Goal: Task Accomplishment & Management: Manage account settings

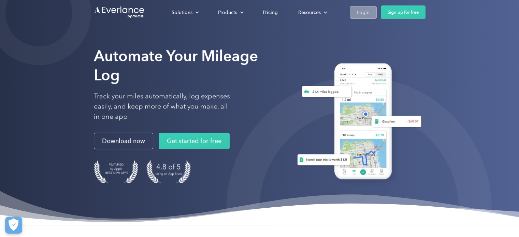
click at [364, 14] on div "Login" at bounding box center [363, 12] width 13 height 9
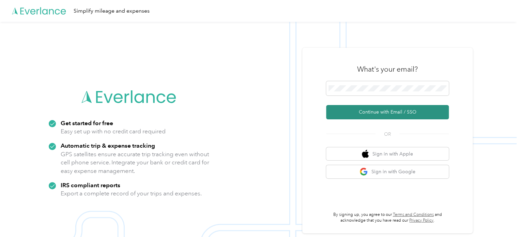
click at [398, 114] on button "Continue with Email / SSO" at bounding box center [387, 112] width 123 height 14
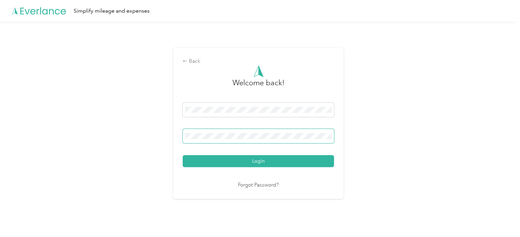
click at [183, 155] on button "Login" at bounding box center [258, 161] width 151 height 12
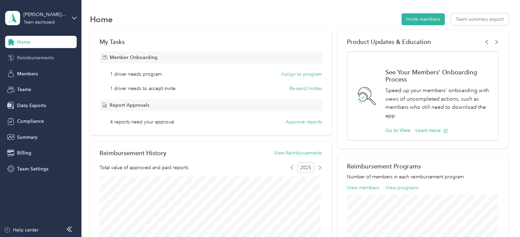
click at [54, 59] on div "Reimbursements" at bounding box center [41, 58] width 72 height 12
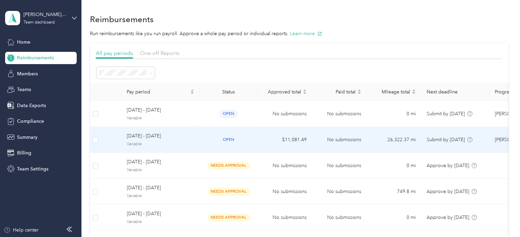
click at [148, 136] on span "[DATE] - [DATE]" at bounding box center [161, 136] width 68 height 8
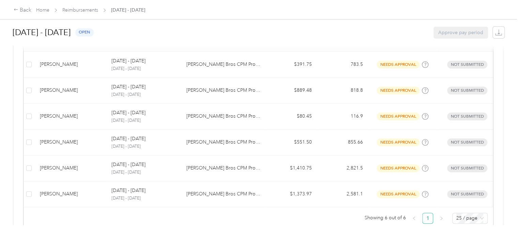
scroll to position [175, 0]
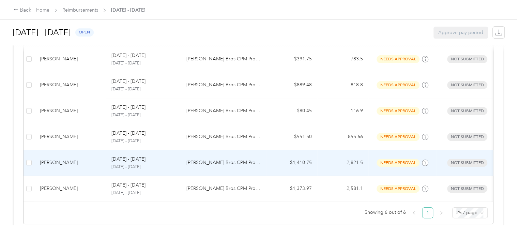
click at [51, 162] on div "[PERSON_NAME]" at bounding box center [70, 163] width 61 height 8
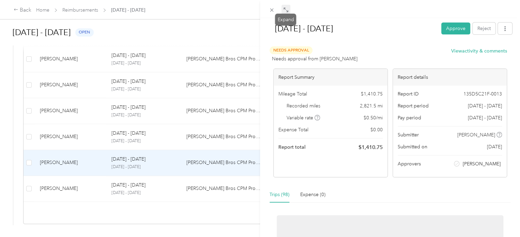
click at [284, 10] on icon at bounding box center [285, 9] width 5 height 5
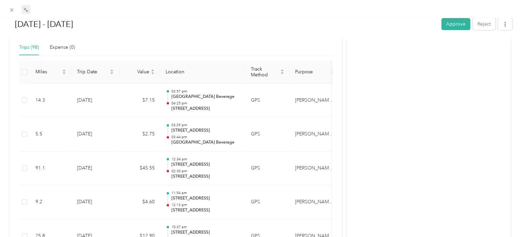
scroll to position [150, 0]
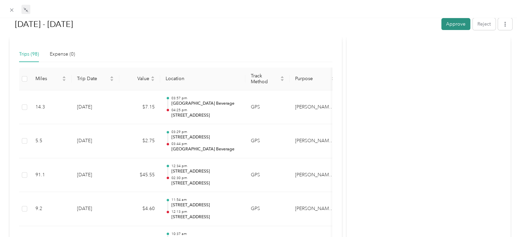
click at [456, 24] on button "Approve" at bounding box center [456, 24] width 29 height 12
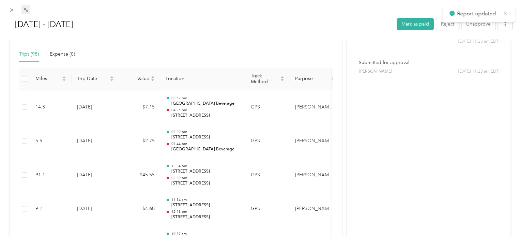
click at [507, 13] on icon at bounding box center [505, 13] width 5 height 6
click at [12, 9] on icon at bounding box center [12, 10] width 6 height 6
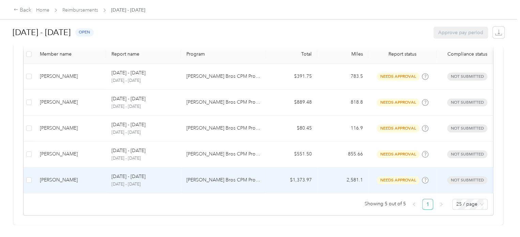
click at [46, 176] on div "[PERSON_NAME]" at bounding box center [70, 180] width 61 height 8
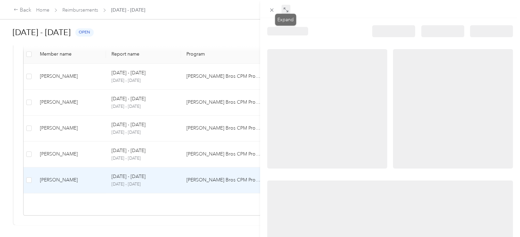
click at [285, 12] on icon at bounding box center [285, 9] width 5 height 5
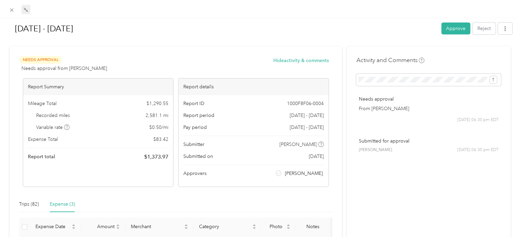
click at [61, 207] on div "Expense (3)" at bounding box center [62, 205] width 25 height 8
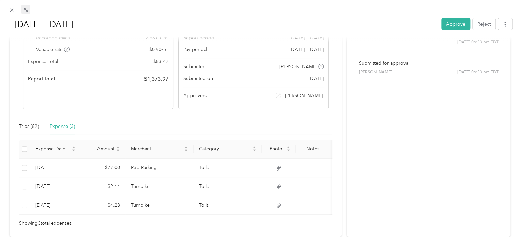
scroll to position [117, 0]
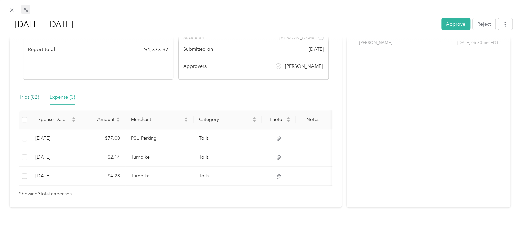
click at [30, 93] on div "Trips (82)" at bounding box center [29, 97] width 20 height 8
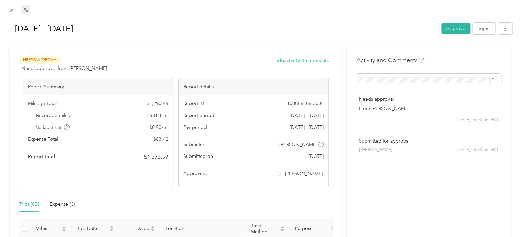
scroll to position [0, 0]
click at [446, 28] on button "Approve" at bounding box center [456, 29] width 29 height 12
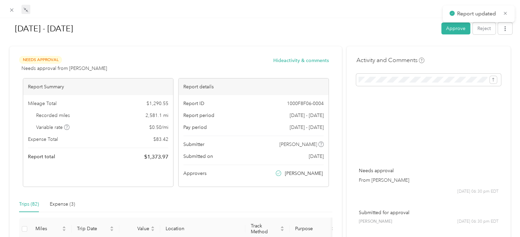
scroll to position [142, 0]
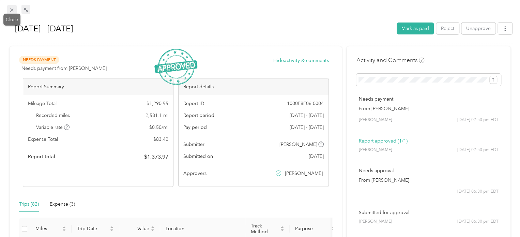
click at [12, 9] on icon at bounding box center [11, 10] width 3 height 3
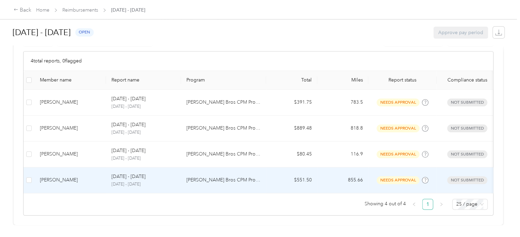
click at [58, 176] on div "[PERSON_NAME]" at bounding box center [70, 180] width 61 height 8
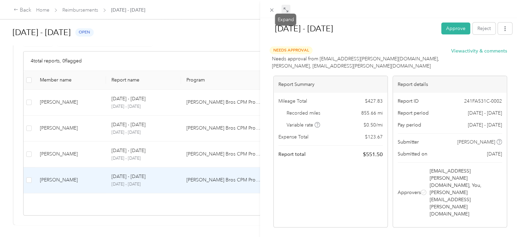
click at [286, 11] on icon at bounding box center [287, 11] width 2 height 2
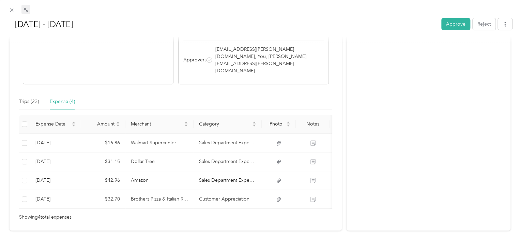
scroll to position [132, 0]
click at [32, 97] on div "Trips (22)" at bounding box center [29, 101] width 20 height 8
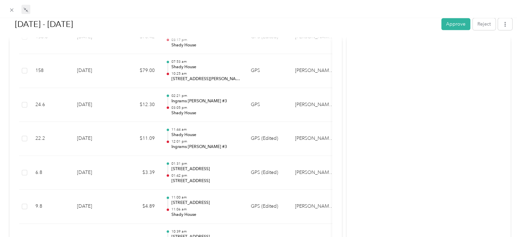
scroll to position [313, 0]
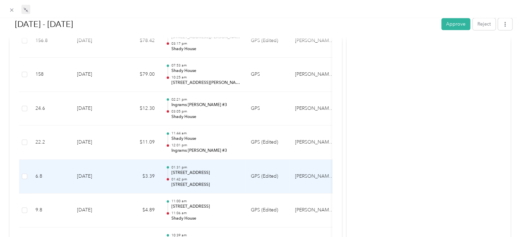
click at [226, 170] on p "[STREET_ADDRESS]" at bounding box center [205, 173] width 69 height 6
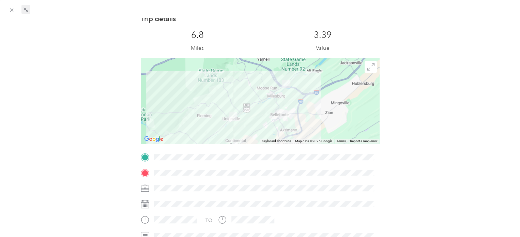
scroll to position [0, 0]
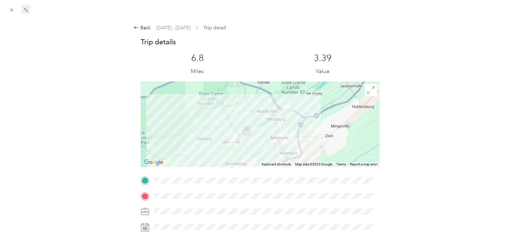
click at [231, 142] on img at bounding box center [233, 139] width 9 height 9
click at [229, 139] on img at bounding box center [233, 139] width 9 height 9
click at [136, 27] on icon at bounding box center [136, 27] width 5 height 5
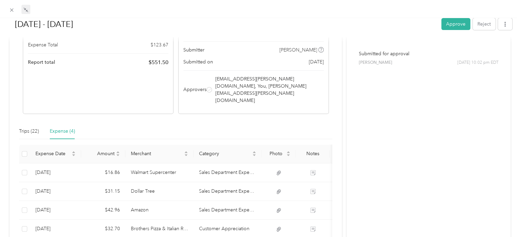
scroll to position [112, 0]
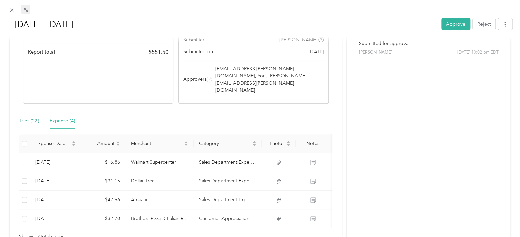
click at [33, 117] on div "Trips (22)" at bounding box center [29, 121] width 20 height 8
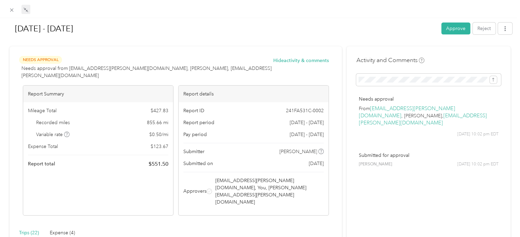
scroll to position [36, 0]
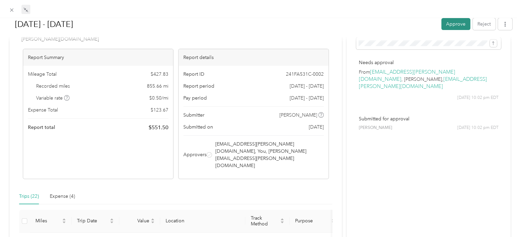
click at [447, 26] on button "Approve" at bounding box center [456, 24] width 29 height 12
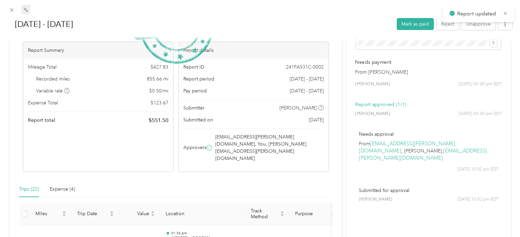
scroll to position [116, 0]
click at [507, 13] on icon at bounding box center [505, 13] width 5 height 6
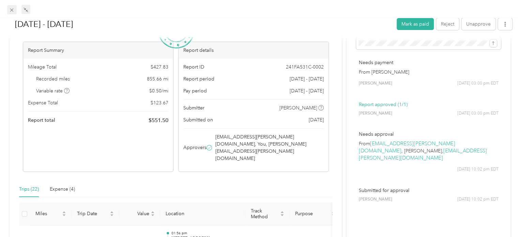
click at [11, 9] on icon at bounding box center [11, 10] width 3 height 3
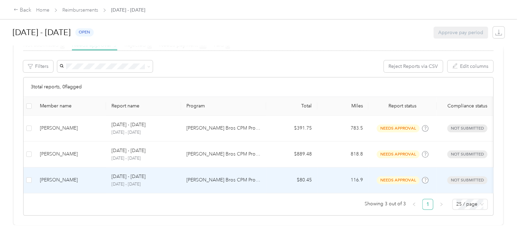
click at [57, 176] on div "[PERSON_NAME]" at bounding box center [70, 180] width 61 height 8
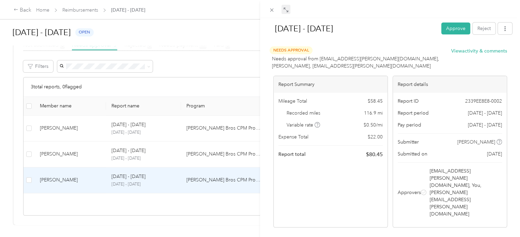
click at [286, 8] on icon at bounding box center [285, 9] width 5 height 5
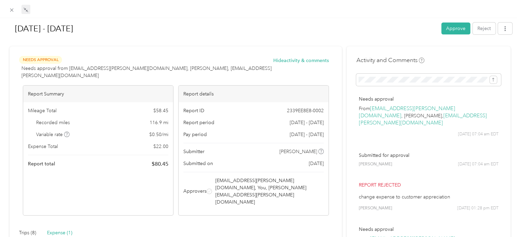
click at [69, 229] on div "Expense (1)" at bounding box center [59, 233] width 25 height 8
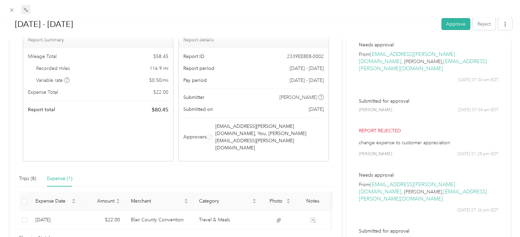
scroll to position [55, 0]
click at [27, 175] on div "Trips (8)" at bounding box center [27, 179] width 17 height 8
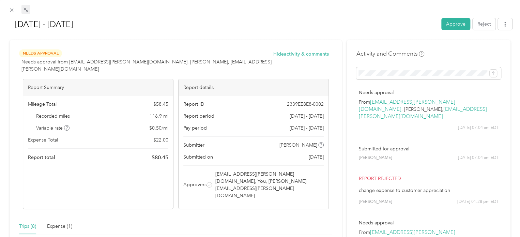
scroll to position [0, 0]
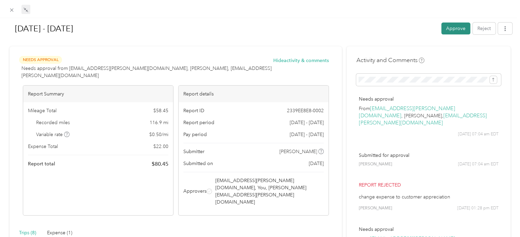
click at [454, 25] on button "Approve" at bounding box center [456, 29] width 29 height 12
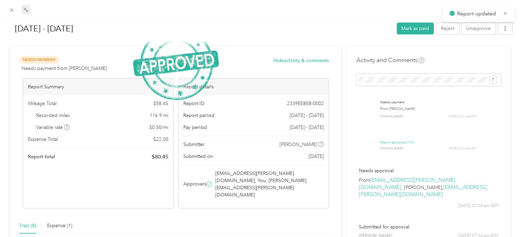
scroll to position [90, 0]
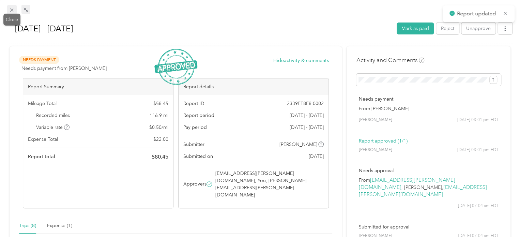
click at [12, 10] on icon at bounding box center [11, 10] width 3 height 3
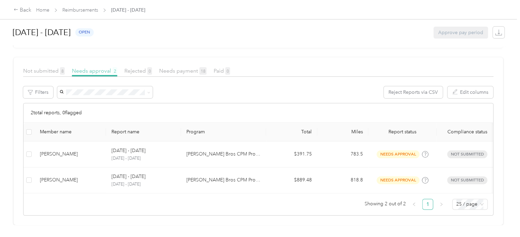
click at [84, 68] on span "Needs approval 2" at bounding box center [94, 71] width 45 height 6
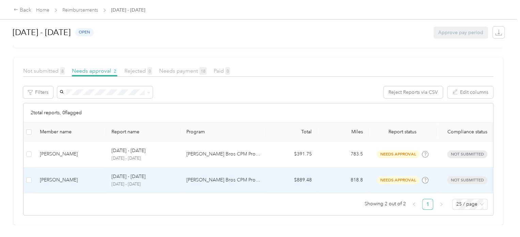
click at [59, 176] on div "[PERSON_NAME]" at bounding box center [70, 180] width 61 height 8
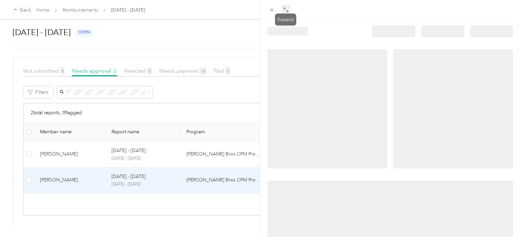
click at [286, 9] on icon at bounding box center [285, 9] width 5 height 5
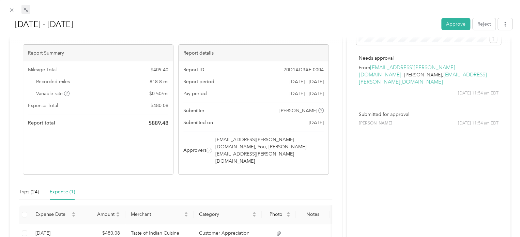
scroll to position [42, 0]
click at [34, 187] on div "Trips (24)" at bounding box center [29, 191] width 20 height 8
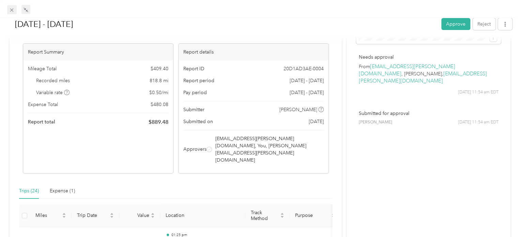
click at [12, 11] on icon at bounding box center [11, 10] width 3 height 3
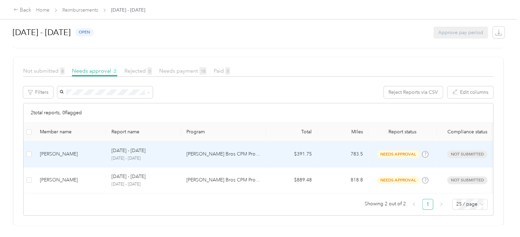
click at [52, 150] on div "[PERSON_NAME]" at bounding box center [70, 154] width 61 height 8
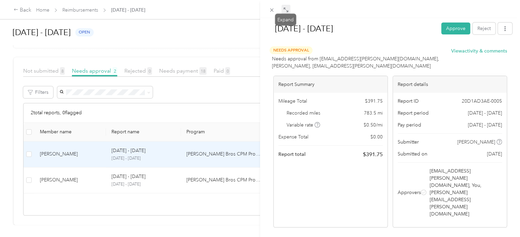
click at [286, 11] on icon at bounding box center [285, 9] width 5 height 5
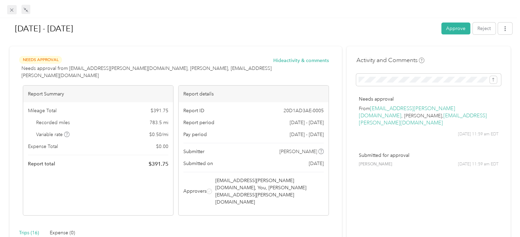
click at [14, 13] on icon at bounding box center [12, 10] width 6 height 6
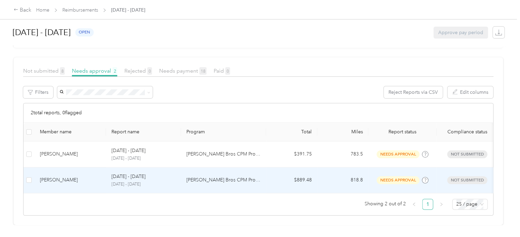
click at [50, 176] on div "[PERSON_NAME]" at bounding box center [70, 180] width 61 height 8
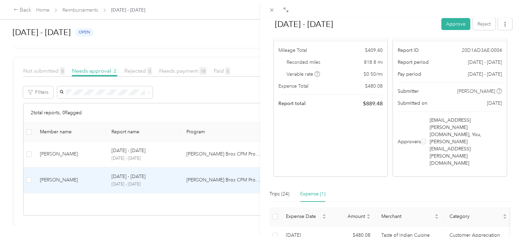
scroll to position [45, 0]
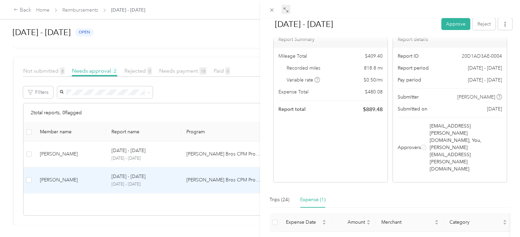
click at [286, 9] on icon at bounding box center [285, 9] width 5 height 5
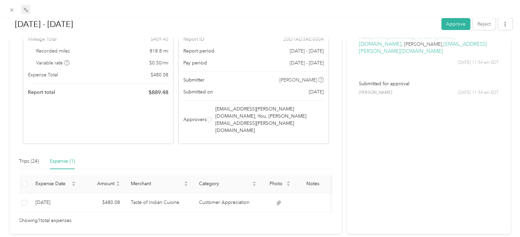
scroll to position [86, 0]
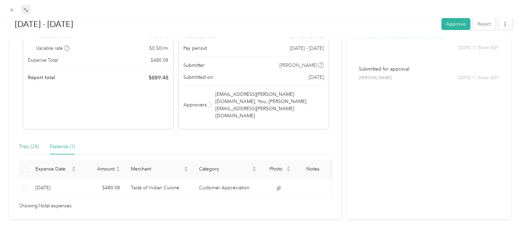
click at [32, 143] on div "Trips (24)" at bounding box center [29, 147] width 20 height 8
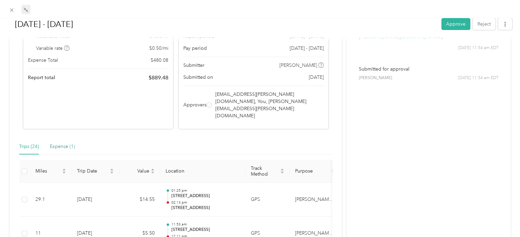
click at [66, 143] on div "Expense (1)" at bounding box center [62, 147] width 25 height 8
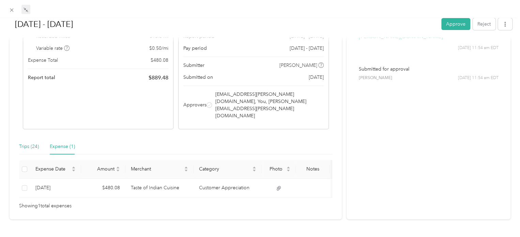
click at [27, 143] on div "Trips (24)" at bounding box center [29, 147] width 20 height 8
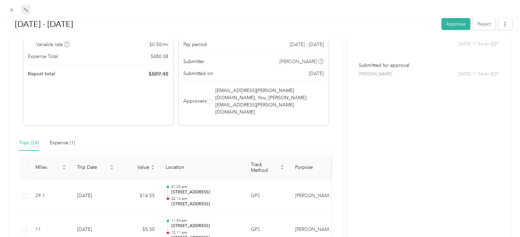
scroll to position [60, 0]
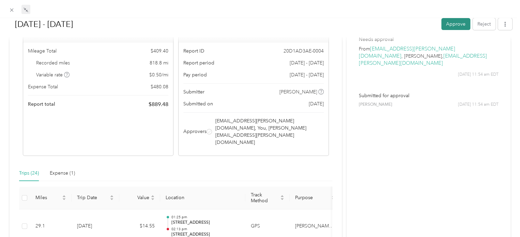
click at [451, 28] on button "Approve" at bounding box center [456, 24] width 29 height 12
click at [10, 8] on icon at bounding box center [12, 10] width 6 height 6
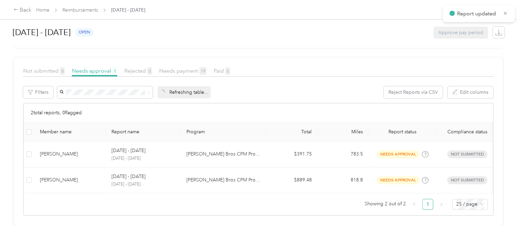
scroll to position [64, 0]
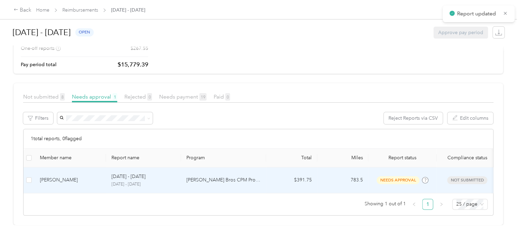
click at [52, 176] on div "[PERSON_NAME]" at bounding box center [70, 180] width 61 height 8
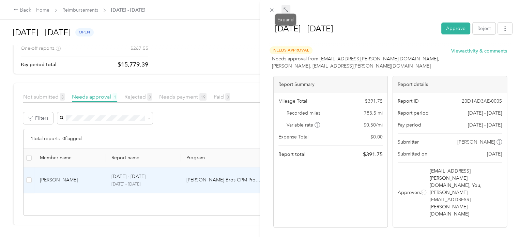
click at [288, 10] on icon at bounding box center [285, 9] width 5 height 5
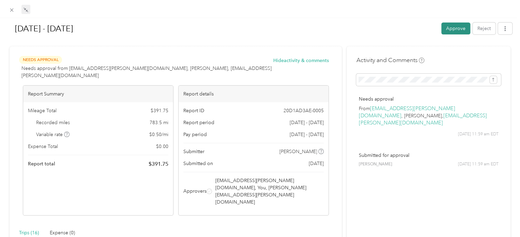
click at [452, 24] on button "Approve" at bounding box center [456, 29] width 29 height 12
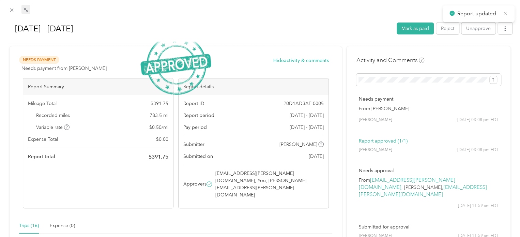
click at [507, 14] on icon at bounding box center [505, 13] width 3 height 3
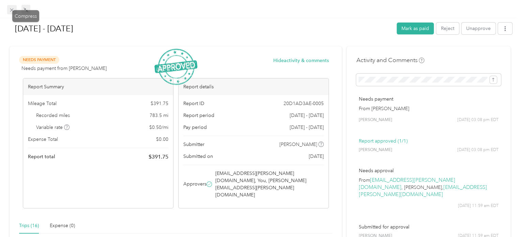
click at [13, 9] on icon at bounding box center [12, 10] width 6 height 6
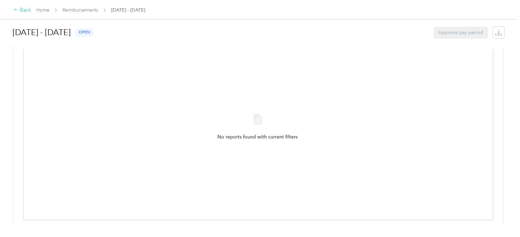
click at [26, 10] on div "Back" at bounding box center [23, 10] width 18 height 8
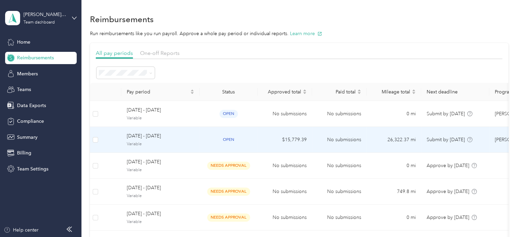
click at [152, 137] on span "[DATE] - [DATE]" at bounding box center [161, 136] width 68 height 8
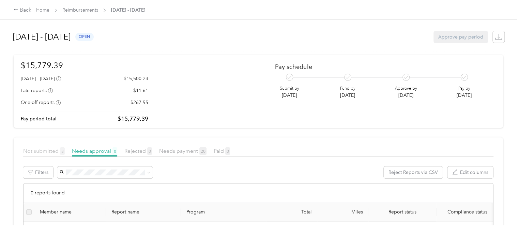
click at [56, 151] on span "Not submitted 8" at bounding box center [44, 151] width 42 height 6
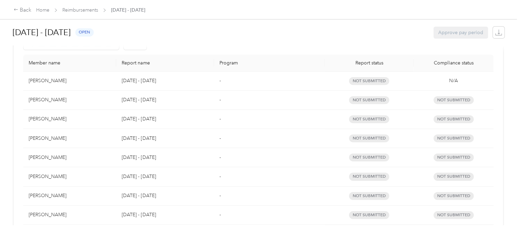
scroll to position [132, 0]
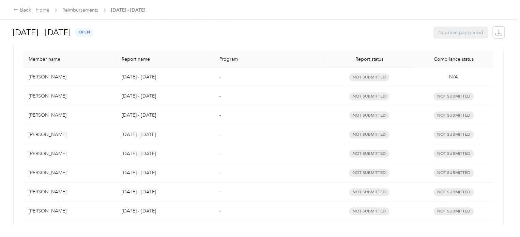
click at [47, 97] on div "[PERSON_NAME]" at bounding box center [70, 96] width 82 height 8
click at [50, 95] on div "[PERSON_NAME]" at bounding box center [70, 96] width 82 height 8
click at [50, 134] on div "[PERSON_NAME]" at bounding box center [70, 135] width 82 height 8
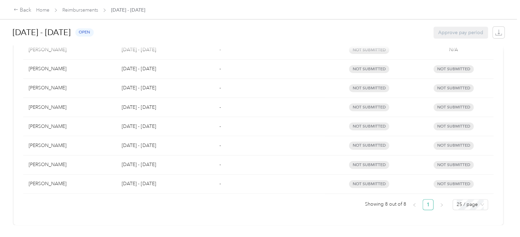
scroll to position [165, 0]
click at [249, 117] on td "-" at bounding box center [269, 126] width 111 height 19
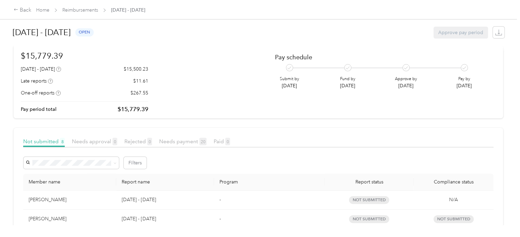
scroll to position [0, 0]
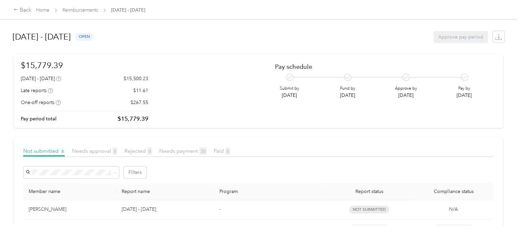
click at [181, 94] on div "$15,779.39 [DATE] - [DATE] $15,500.23 Late reports $11.61 One-off reports $267.…" at bounding box center [258, 91] width 475 height 64
click at [23, 9] on div "Back" at bounding box center [23, 10] width 18 height 8
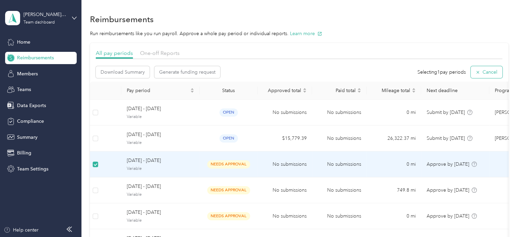
click at [491, 69] on button "Cancel" at bounding box center [487, 72] width 32 height 12
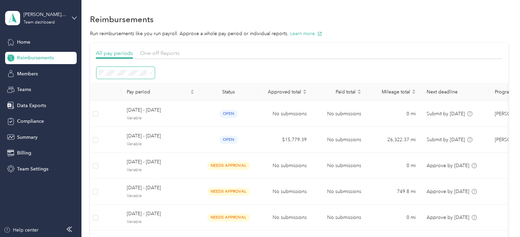
click at [153, 71] on span at bounding box center [126, 73] width 58 height 12
click at [151, 72] on icon at bounding box center [150, 73] width 3 height 3
click at [184, 69] on div at bounding box center [299, 72] width 407 height 13
click at [77, 17] on aside "[PERSON_NAME] Brothers Team dashboard Home Reimbursements Members Teams Data Ex…" at bounding box center [40, 118] width 81 height 237
click at [74, 18] on icon at bounding box center [74, 18] width 5 height 5
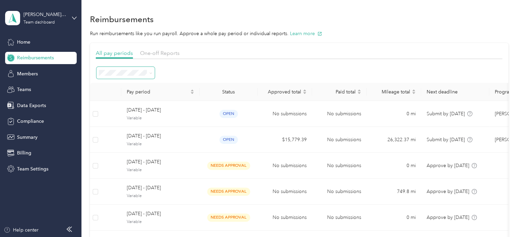
click at [44, 86] on div "Log out" at bounding box center [96, 86] width 173 height 12
